Goal: Check status: Check status

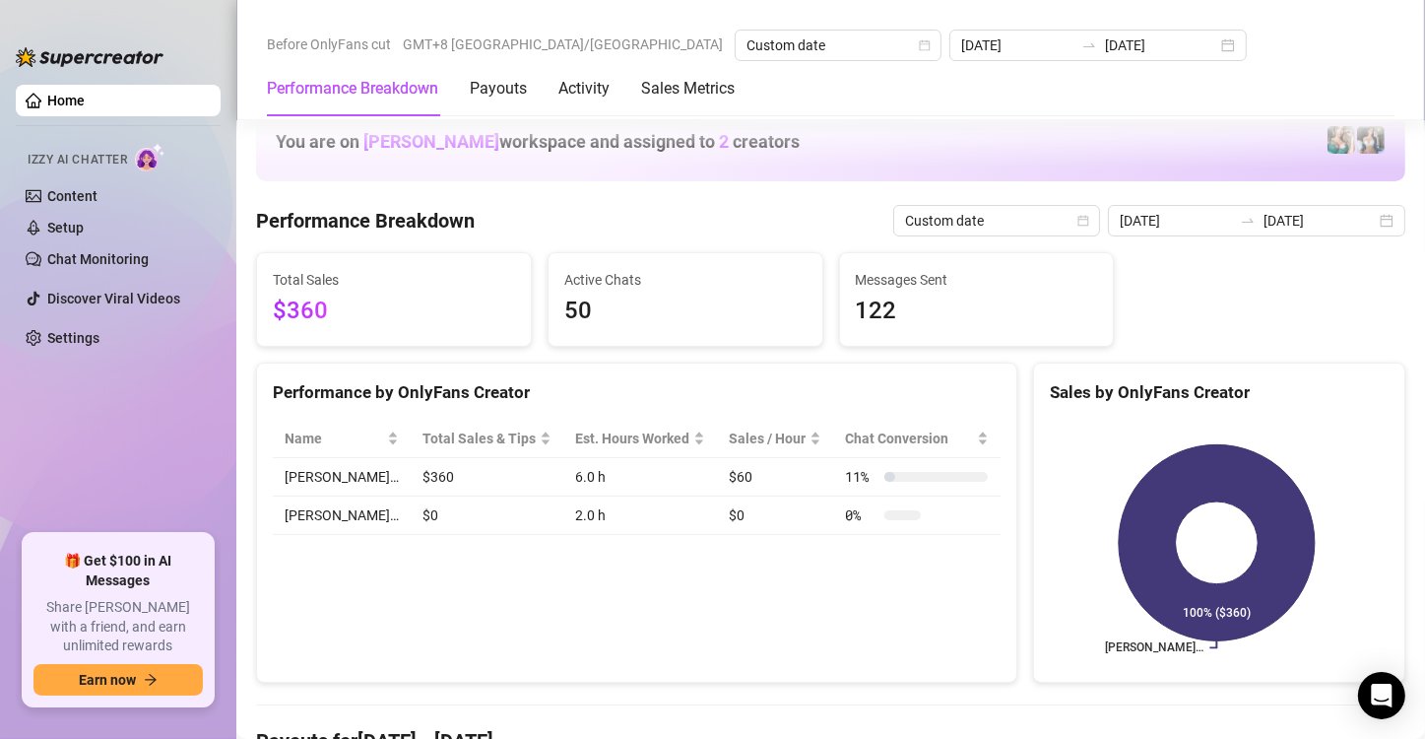
scroll to position [2659, 0]
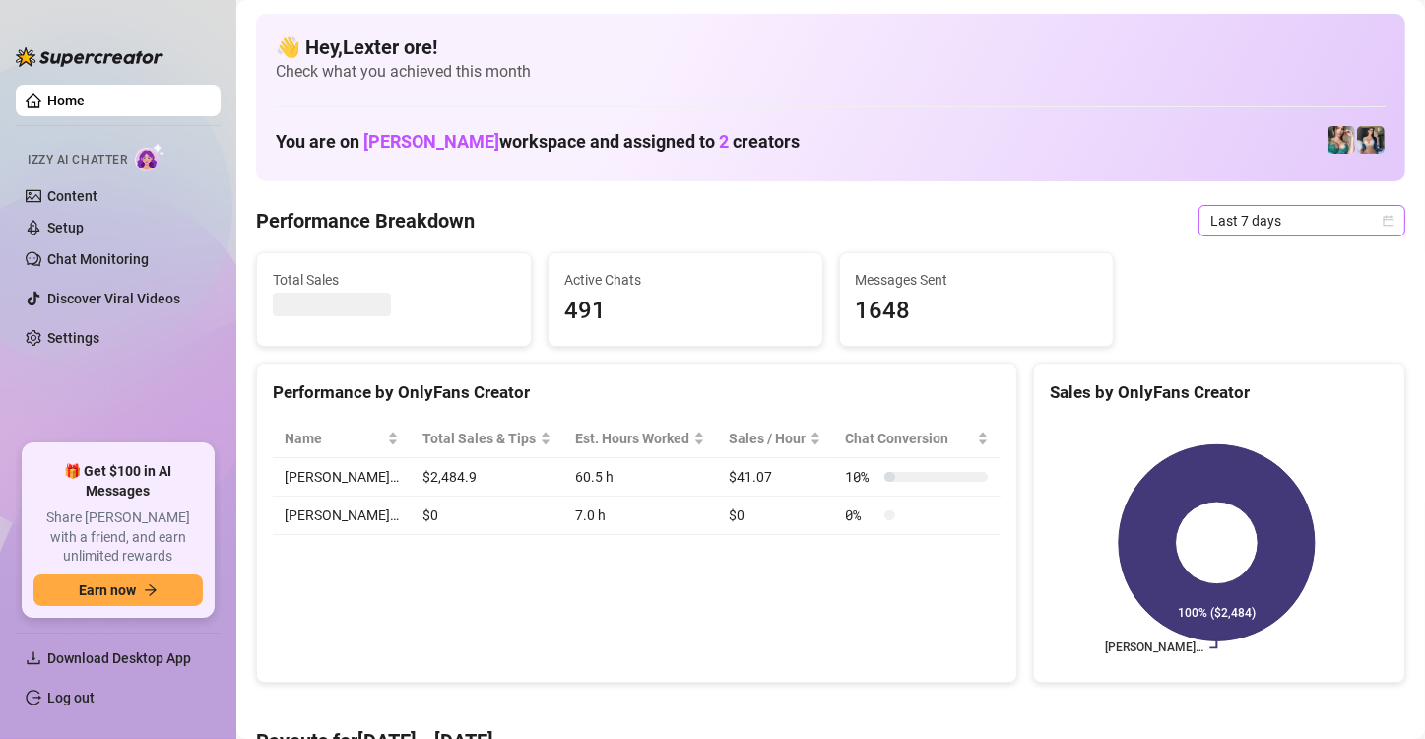
click at [1354, 214] on span "Last 7 days" at bounding box center [1301, 221] width 183 height 30
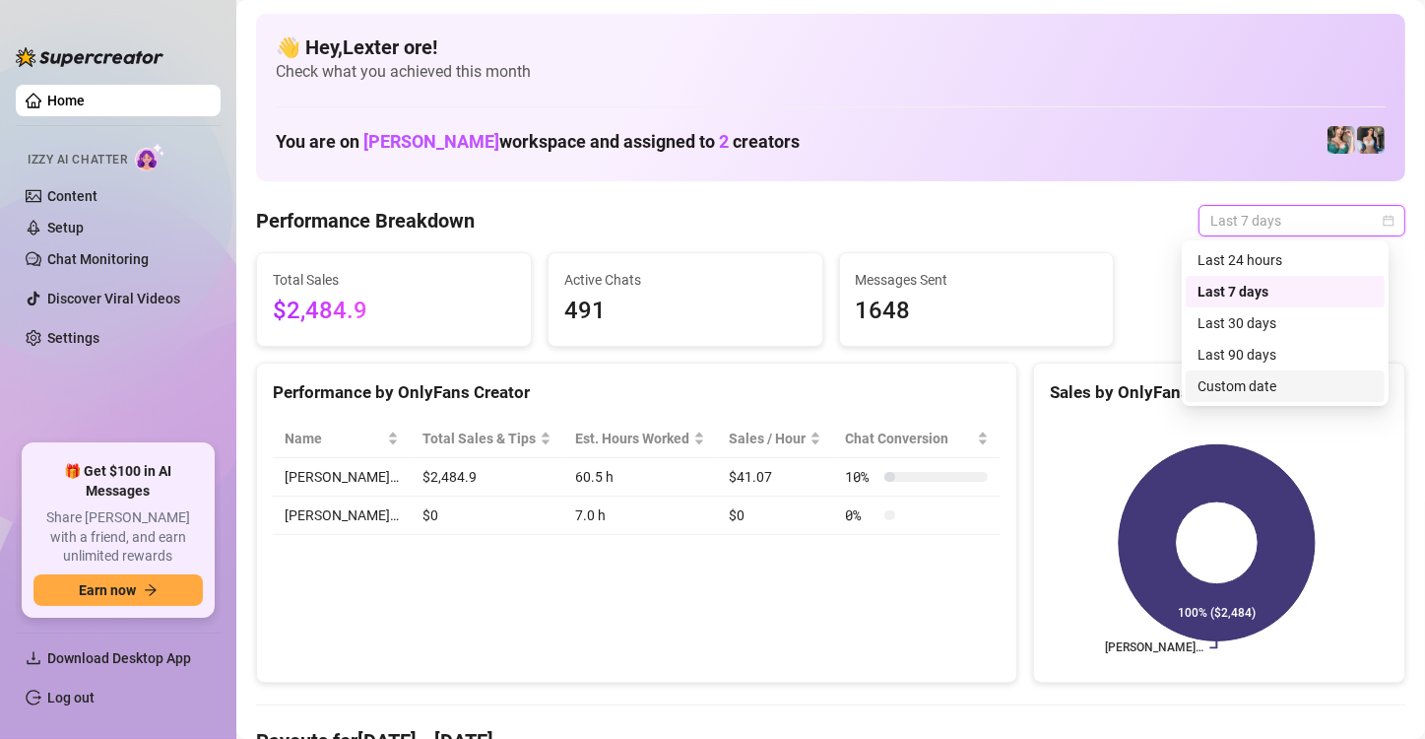
click at [1257, 390] on div "Custom date" at bounding box center [1285, 386] width 175 height 22
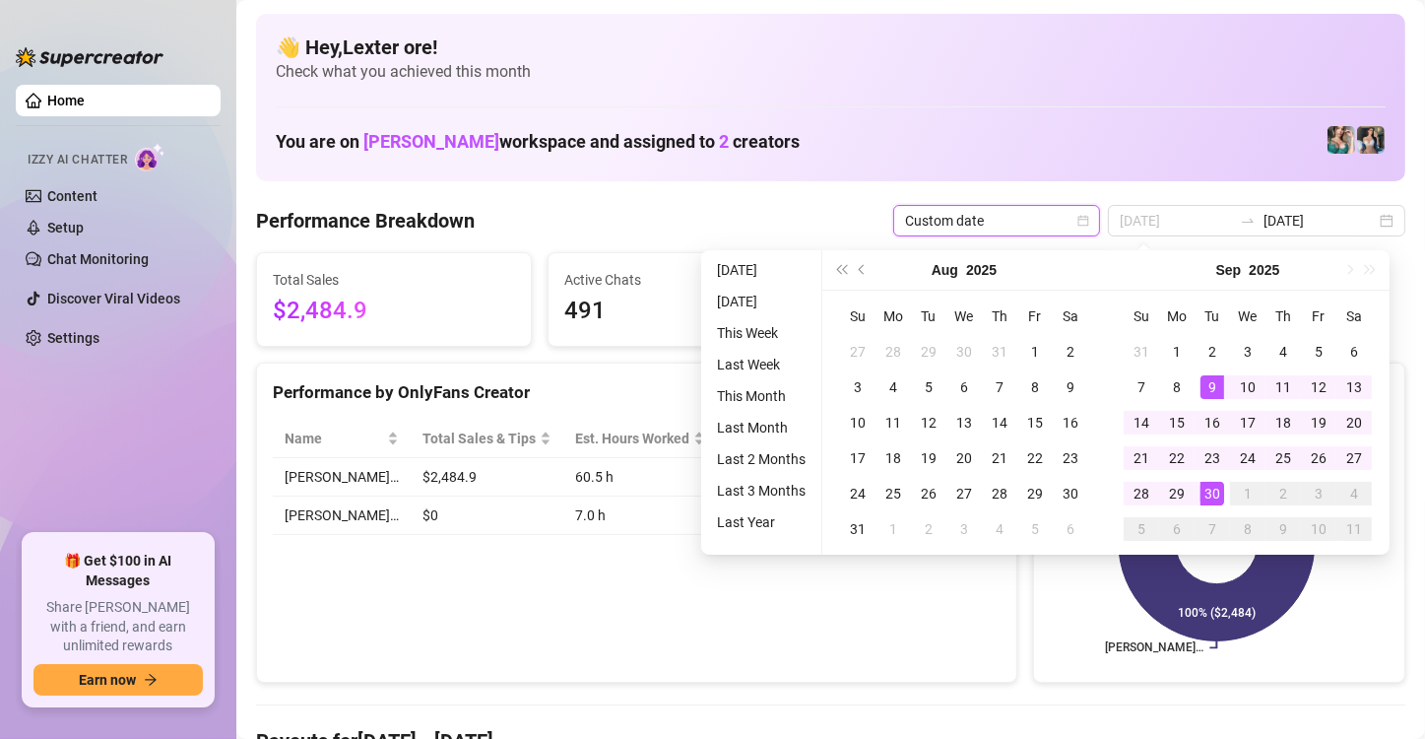
type input "[DATE]"
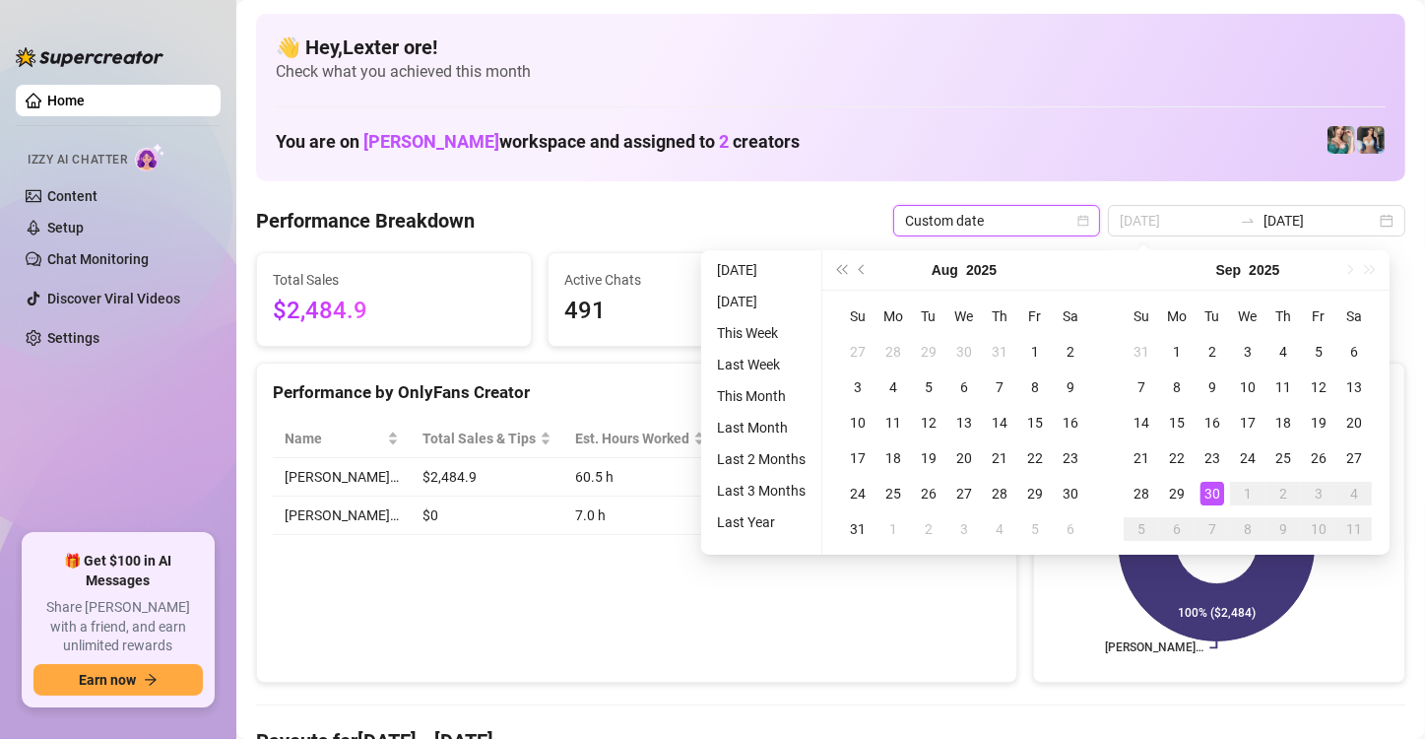
click at [1216, 492] on div "30" at bounding box center [1213, 494] width 24 height 24
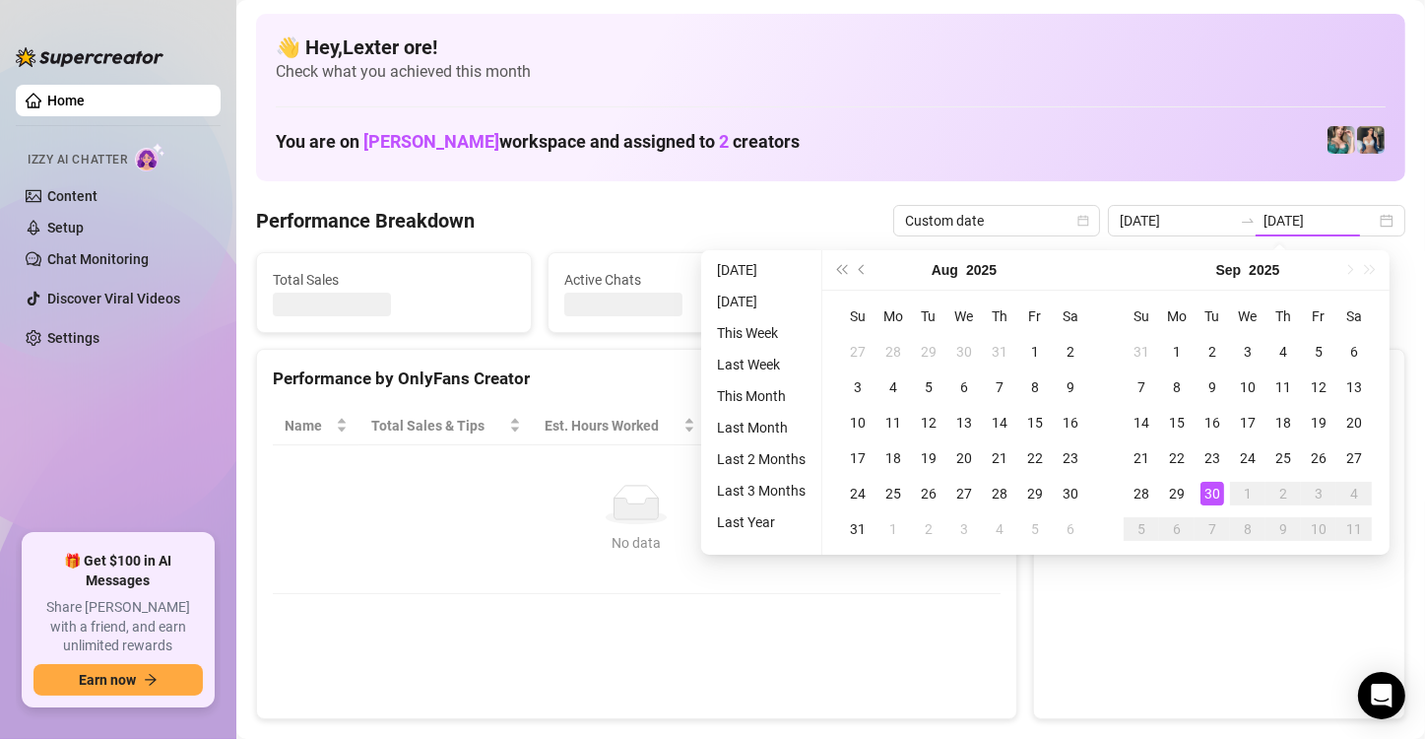
type input "[DATE]"
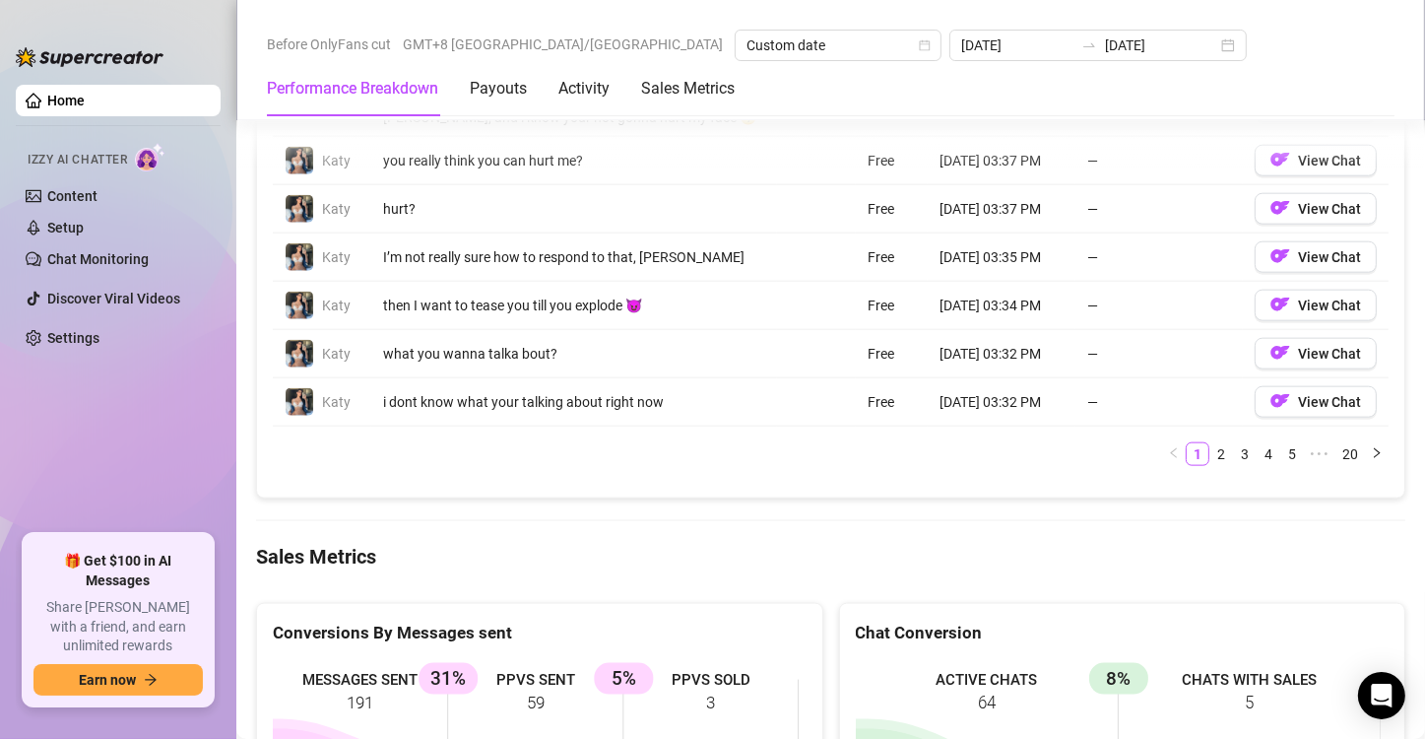
scroll to position [2561, 0]
